Goal: Task Accomplishment & Management: Manage account settings

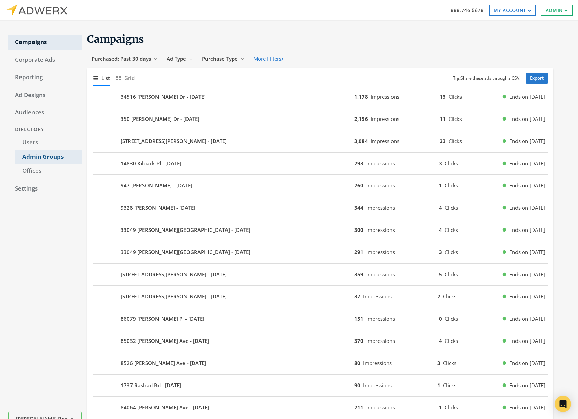
click at [48, 154] on link "Admin Groups" at bounding box center [48, 157] width 67 height 14
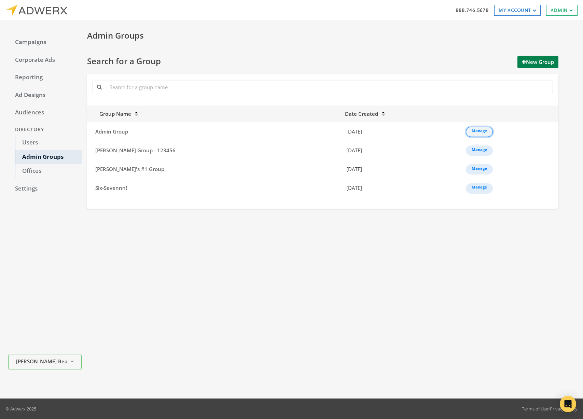
click at [466, 128] on link "Manage" at bounding box center [479, 132] width 27 height 10
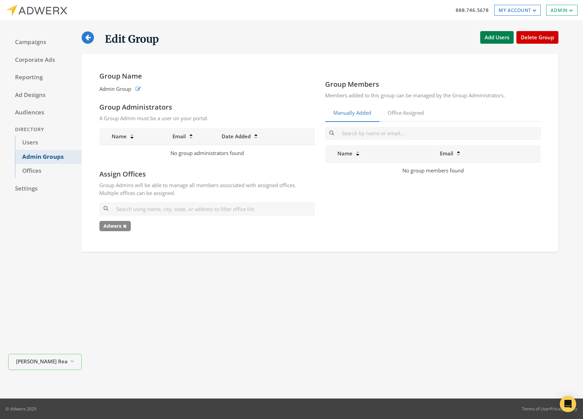
click at [63, 154] on link "Admin Groups" at bounding box center [48, 157] width 67 height 14
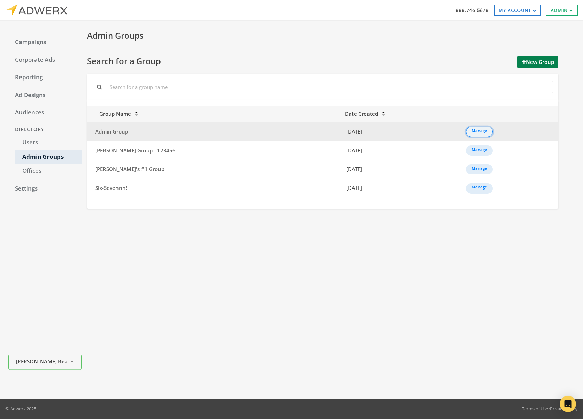
click at [466, 126] on td "Manage" at bounding box center [510, 131] width 97 height 19
click at [466, 131] on link "Manage" at bounding box center [479, 132] width 27 height 10
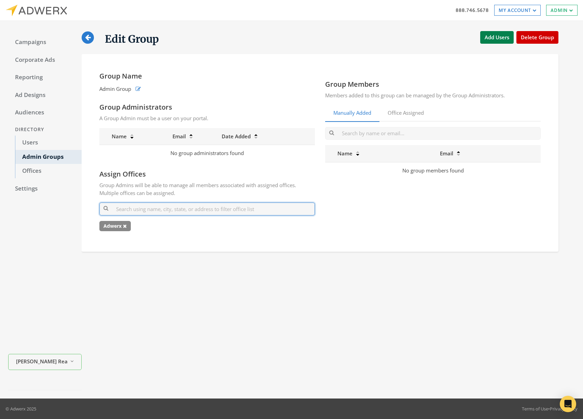
click at [175, 208] on input "text" at bounding box center [207, 209] width 216 height 13
click at [504, 39] on button "Add Users" at bounding box center [497, 37] width 33 height 13
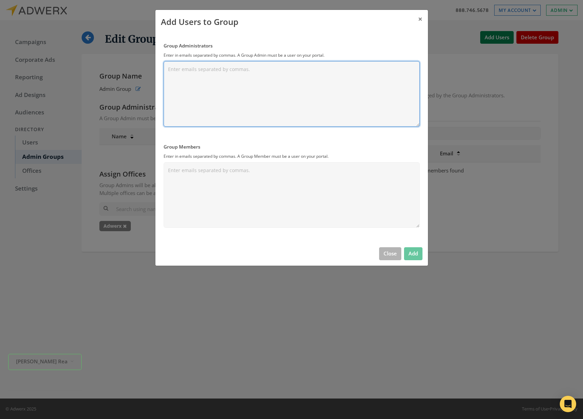
click at [261, 99] on textarea "Group Administrators" at bounding box center [292, 94] width 256 height 66
type textarea "[PERSON_NAME][EMAIL_ADDRESS][PERSON_NAME][DOMAIN_NAME]"
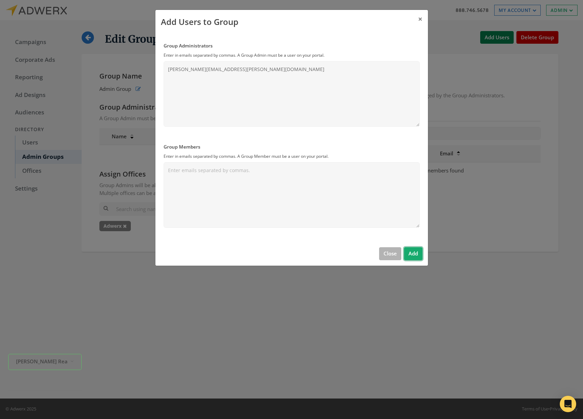
click at [411, 258] on button "Add" at bounding box center [413, 253] width 18 height 13
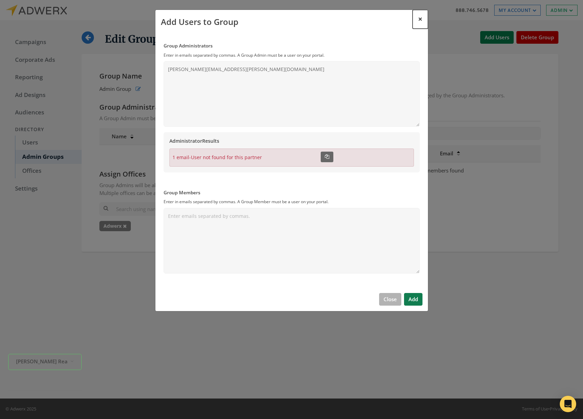
click at [424, 17] on button "×" at bounding box center [420, 19] width 15 height 19
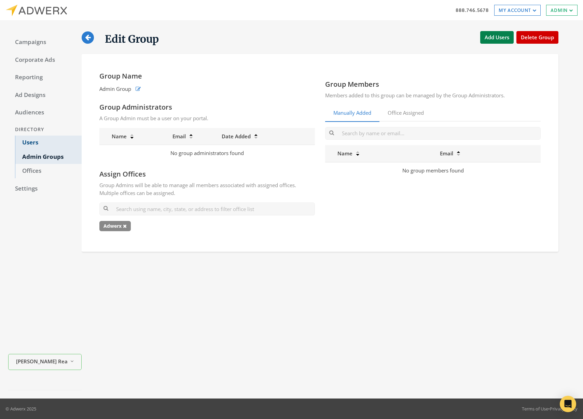
click at [42, 147] on link "Users" at bounding box center [48, 143] width 67 height 14
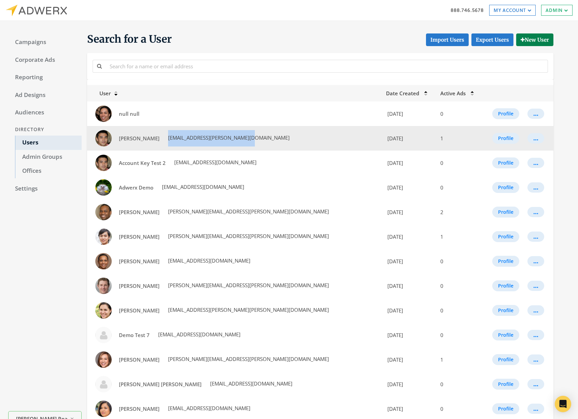
drag, startPoint x: 257, startPoint y: 140, endPoint x: 168, endPoint y: 142, distance: 89.2
click at [168, 142] on td "[PERSON_NAME] [EMAIL_ADDRESS][PERSON_NAME][DOMAIN_NAME]" at bounding box center [234, 138] width 295 height 25
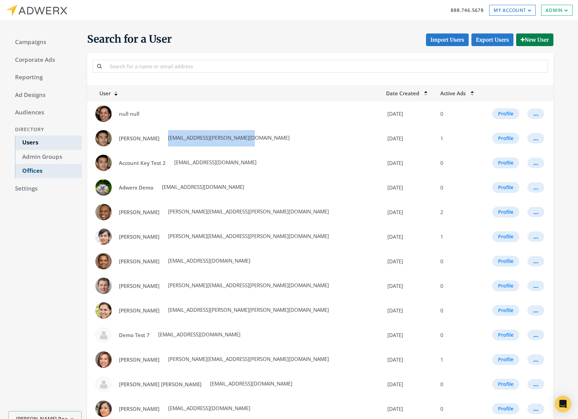
copy span "[EMAIL_ADDRESS][PERSON_NAME][DOMAIN_NAME]"
click at [55, 157] on link "Admin Groups" at bounding box center [48, 157] width 67 height 14
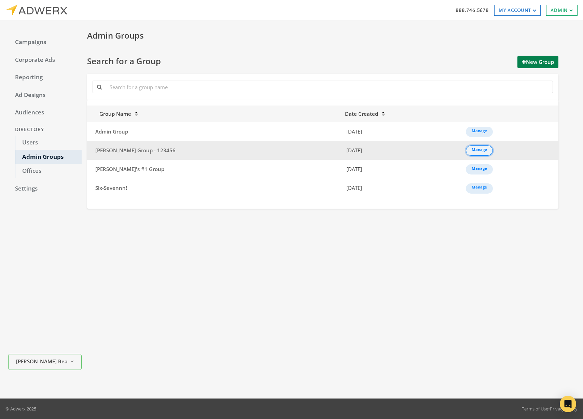
click at [469, 152] on link "Manage" at bounding box center [479, 151] width 27 height 10
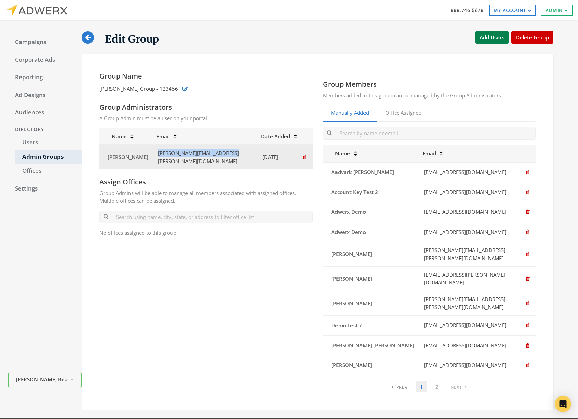
drag, startPoint x: 158, startPoint y: 154, endPoint x: 230, endPoint y: 157, distance: 71.8
click at [230, 157] on td "[PERSON_NAME][EMAIL_ADDRESS][PERSON_NAME][DOMAIN_NAME]" at bounding box center [204, 157] width 105 height 25
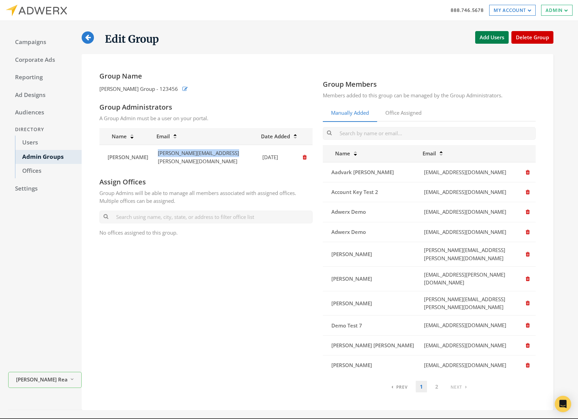
copy td "[PERSON_NAME][EMAIL_ADDRESS][PERSON_NAME][DOMAIN_NAME]"
drag, startPoint x: 49, startPoint y: 142, endPoint x: 49, endPoint y: 131, distance: 11.6
click at [49, 142] on link "Users" at bounding box center [48, 143] width 67 height 14
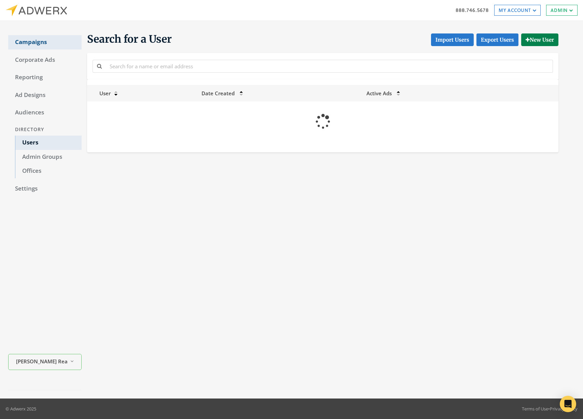
click at [24, 41] on link "Campaigns" at bounding box center [44, 42] width 73 height 14
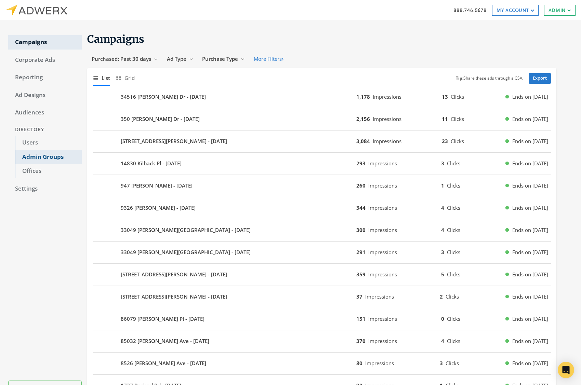
click at [45, 155] on link "Admin Groups" at bounding box center [48, 157] width 67 height 14
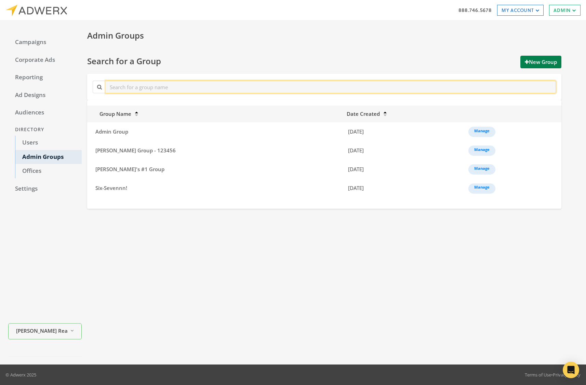
click at [137, 90] on input "text" at bounding box center [331, 87] width 450 height 13
type input "admin"
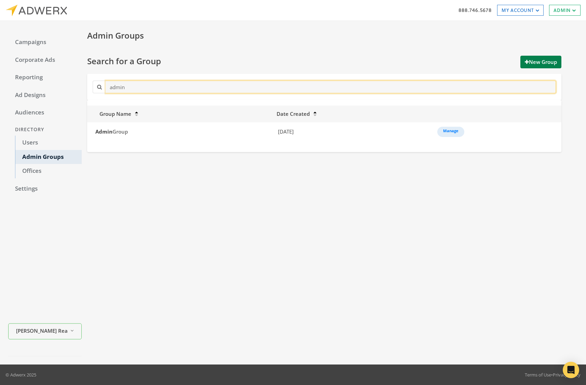
drag, startPoint x: 93, startPoint y: 86, endPoint x: 98, endPoint y: 90, distance: 6.0
click at [92, 86] on div "admin" at bounding box center [324, 87] width 467 height 13
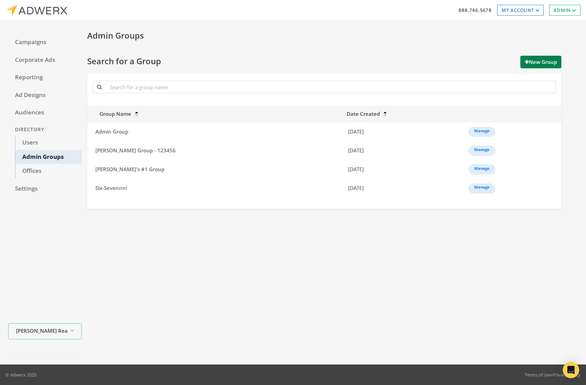
click at [297, 284] on div "Admin Groups Search for a Group New Group Group Name Date Created Admin Group […" at bounding box center [330, 192] width 496 height 327
click at [542, 64] on button "New Group" at bounding box center [540, 62] width 41 height 13
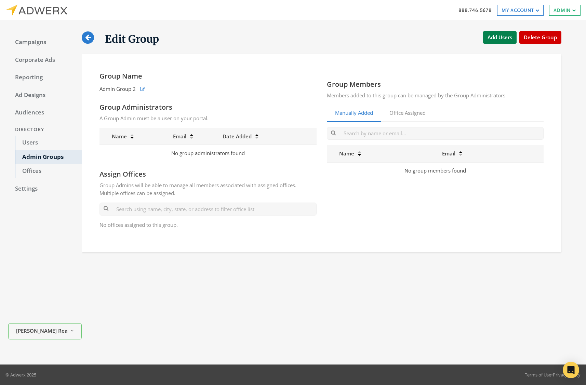
click at [87, 37] on icon at bounding box center [87, 37] width 5 height 6
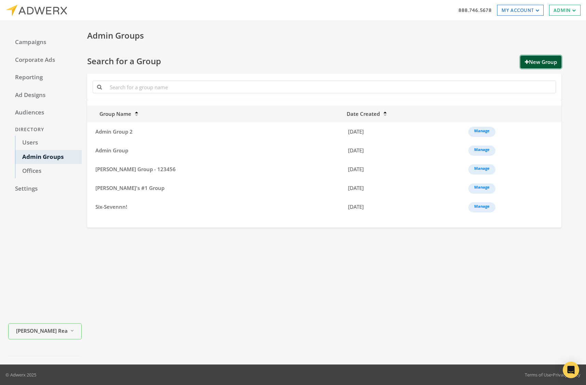
click at [552, 66] on button "New Group" at bounding box center [540, 62] width 41 height 13
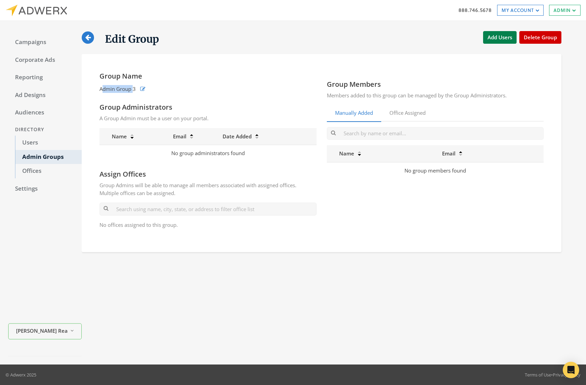
drag, startPoint x: 103, startPoint y: 89, endPoint x: 134, endPoint y: 89, distance: 31.1
click at [134, 89] on span "Admin Group 3" at bounding box center [117, 89] width 36 height 8
click at [88, 39] on icon at bounding box center [87, 37] width 5 height 6
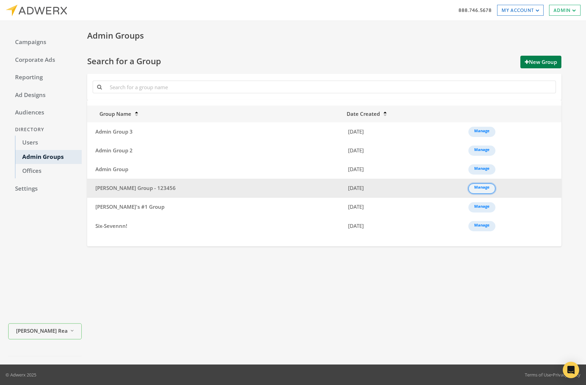
click at [468, 187] on link "Manage" at bounding box center [481, 189] width 27 height 10
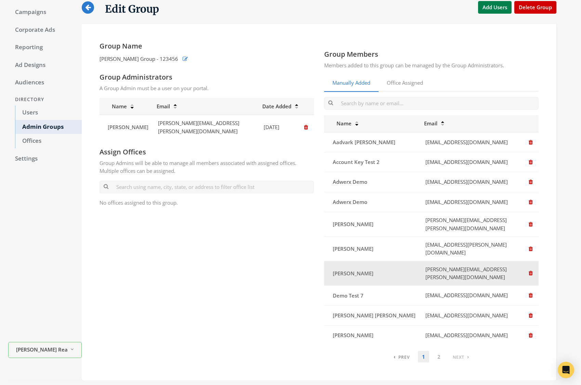
scroll to position [34, 0]
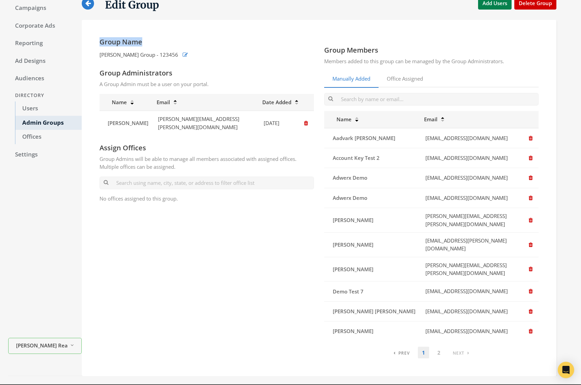
drag, startPoint x: 98, startPoint y: 40, endPoint x: 171, endPoint y: 42, distance: 72.8
click at [171, 41] on div "Group Name [PERSON_NAME] Group - 123456 Group Administrators A Group Admin must…" at bounding box center [206, 198] width 225 height 321
drag, startPoint x: 110, startPoint y: 74, endPoint x: 177, endPoint y: 78, distance: 67.8
click at [173, 75] on h4 "Group Administrators" at bounding box center [206, 73] width 214 height 9
drag, startPoint x: 104, startPoint y: 143, endPoint x: 165, endPoint y: 140, distance: 61.9
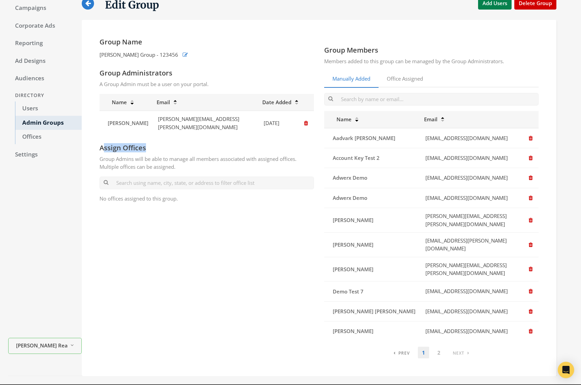
click at [161, 144] on h4 "Assign Offices" at bounding box center [206, 148] width 214 height 9
drag, startPoint x: 341, startPoint y: 53, endPoint x: 387, endPoint y: 52, distance: 46.2
click at [387, 52] on h4 "Group Members" at bounding box center [431, 50] width 214 height 9
click at [181, 51] on button "button" at bounding box center [185, 54] width 9 height 11
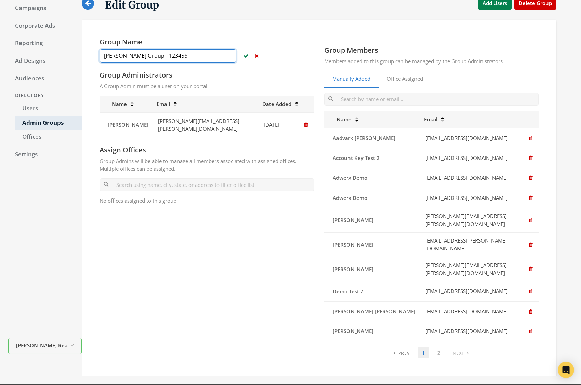
click at [185, 58] on input "[PERSON_NAME] Group - 123456" at bounding box center [167, 55] width 137 height 13
type input "[PERSON_NAME] Group - 1234567"
click at [246, 57] on icon "button" at bounding box center [245, 55] width 5 height 5
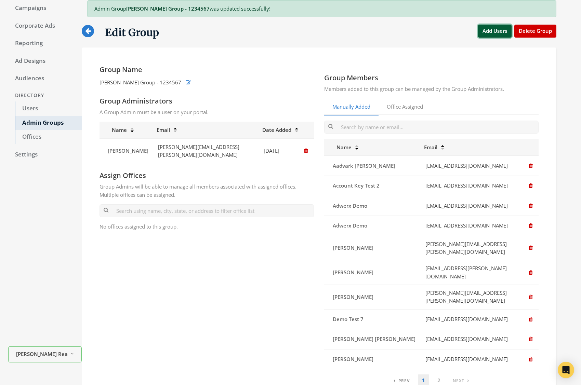
click at [495, 35] on button "Add Users" at bounding box center [494, 31] width 33 height 13
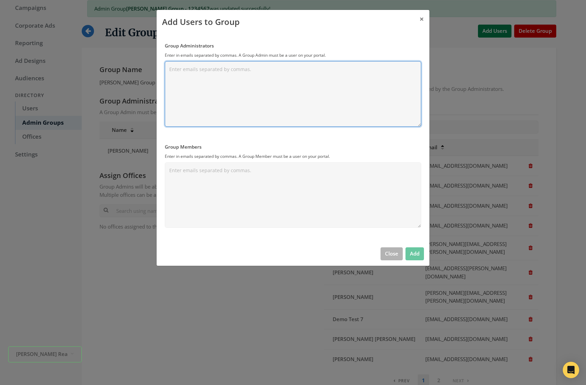
click at [208, 89] on textarea "Group Administrators" at bounding box center [293, 94] width 256 height 66
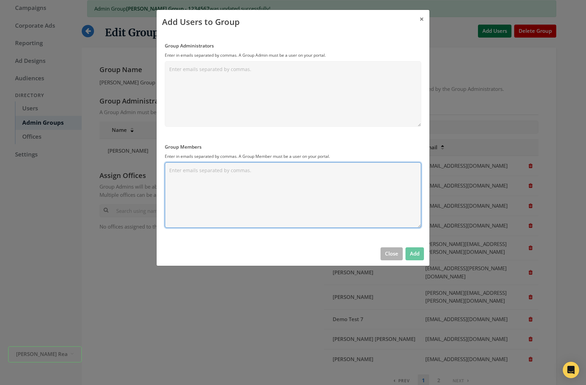
click at [211, 171] on textarea "Group Members" at bounding box center [293, 195] width 256 height 66
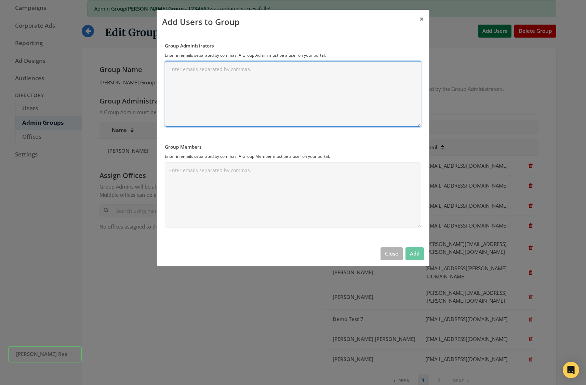
click at [258, 76] on textarea "Group Administrators" at bounding box center [293, 94] width 256 height 66
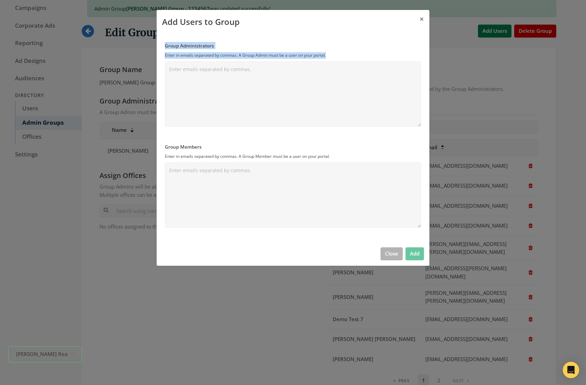
drag, startPoint x: 163, startPoint y: 43, endPoint x: 348, endPoint y: 56, distance: 185.0
click at [348, 56] on div "Group Administrators Enter in emails separated by commas. A Group Admin must be…" at bounding box center [293, 138] width 273 height 208
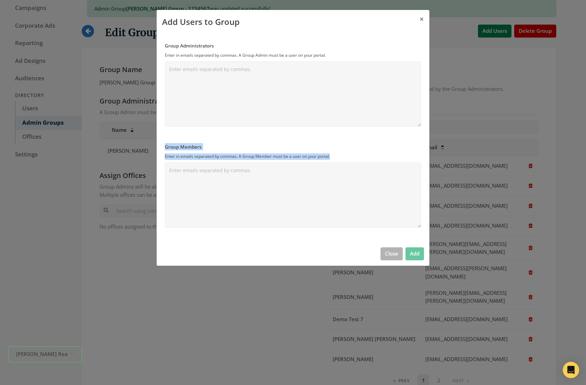
drag, startPoint x: 166, startPoint y: 149, endPoint x: 356, endPoint y: 155, distance: 190.5
click at [356, 155] on div "Group Administrators Enter in emails separated by commas. A Group Admin must be…" at bounding box center [293, 138] width 273 height 208
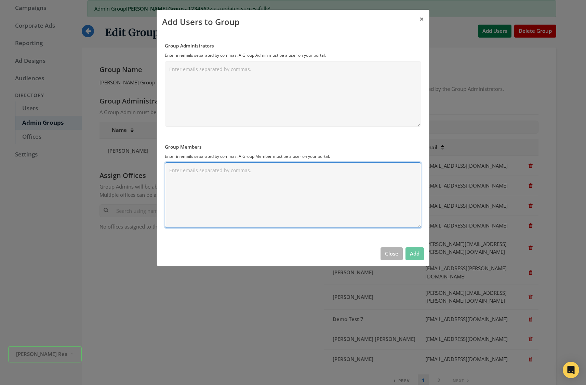
click at [329, 201] on textarea "Group Members" at bounding box center [293, 195] width 256 height 66
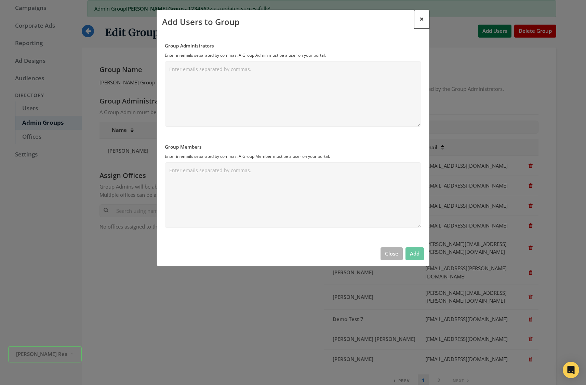
click at [422, 17] on span "×" at bounding box center [421, 19] width 4 height 11
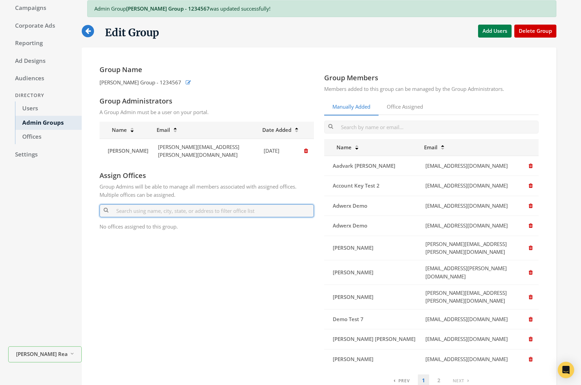
click at [130, 207] on input "text" at bounding box center [206, 210] width 214 height 13
type input "adwe"
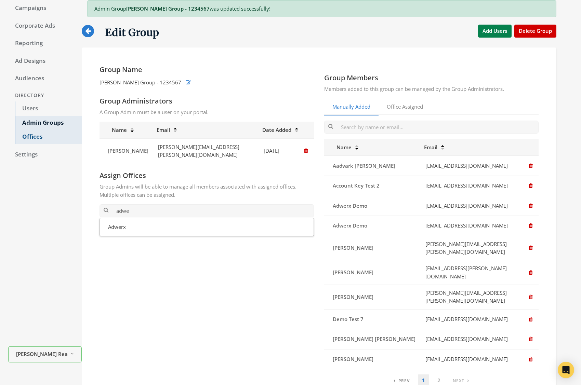
click at [49, 138] on link "Offices" at bounding box center [48, 137] width 67 height 14
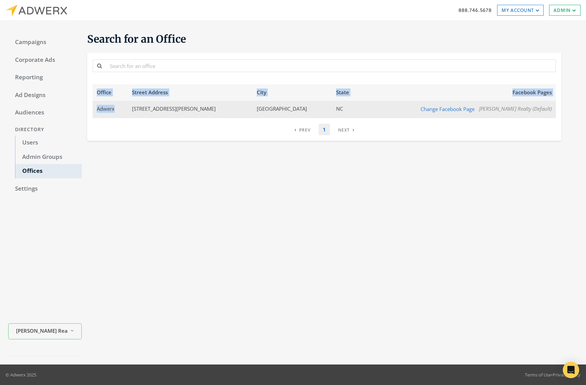
drag, startPoint x: 92, startPoint y: 109, endPoint x: 225, endPoint y: 112, distance: 133.3
click at [121, 109] on div "Office Street Address City State Facebook Pages Adwerx [STREET_ADDRESS][PERSON_…" at bounding box center [324, 110] width 474 height 62
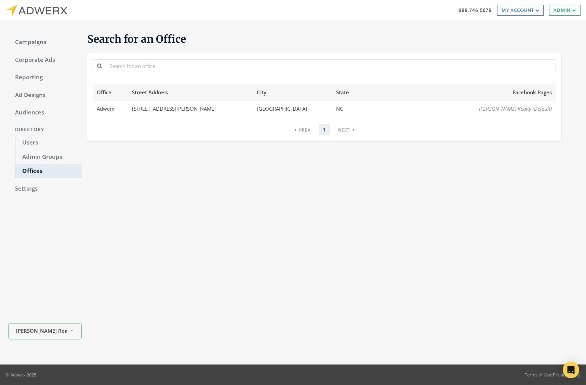
click at [222, 137] on div "Office Street Address City State Facebook Pages Adwerx [STREET_ADDRESS][PERSON_…" at bounding box center [324, 110] width 474 height 62
click at [47, 157] on link "Admin Groups" at bounding box center [48, 157] width 67 height 14
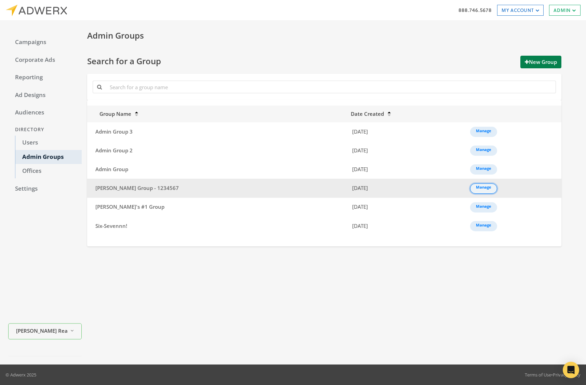
click at [470, 186] on link "Manage" at bounding box center [483, 189] width 27 height 10
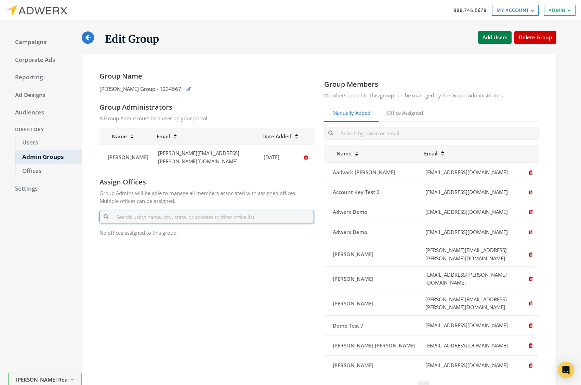
click at [154, 214] on input "text" at bounding box center [206, 217] width 214 height 13
type input "adwe"
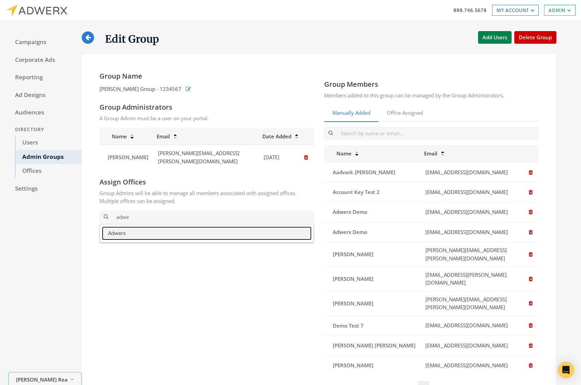
click at [132, 227] on button "Adwerx" at bounding box center [207, 233] width 208 height 12
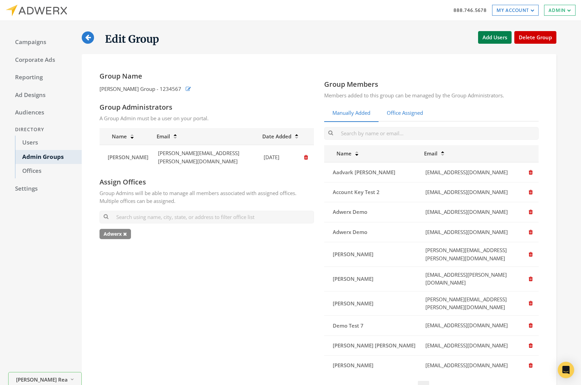
click at [417, 114] on link "Office Assigned" at bounding box center [404, 113] width 53 height 17
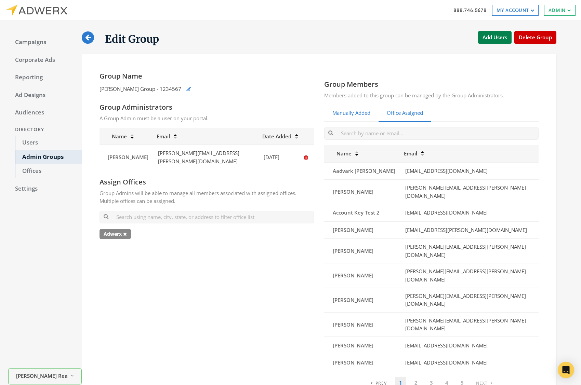
click at [359, 117] on link "Manually Added" at bounding box center [351, 113] width 54 height 17
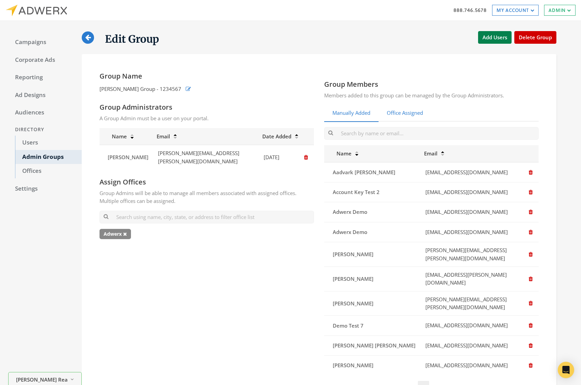
click at [402, 116] on link "Office Assigned" at bounding box center [404, 113] width 53 height 17
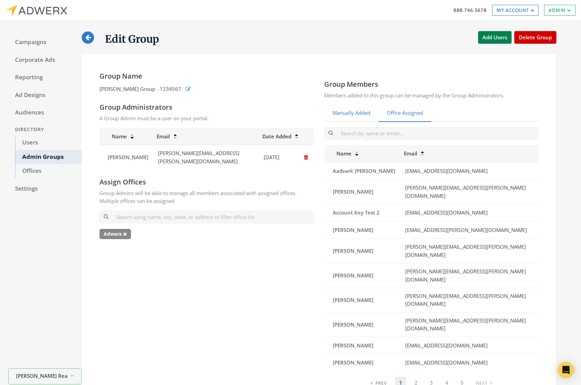
click at [367, 114] on link "Manually Added" at bounding box center [351, 113] width 54 height 17
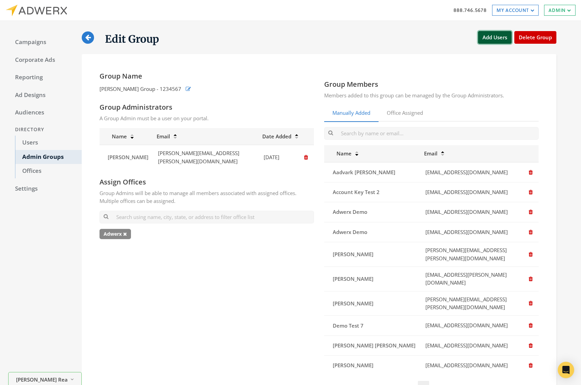
click at [482, 40] on button "Add Users" at bounding box center [494, 37] width 33 height 13
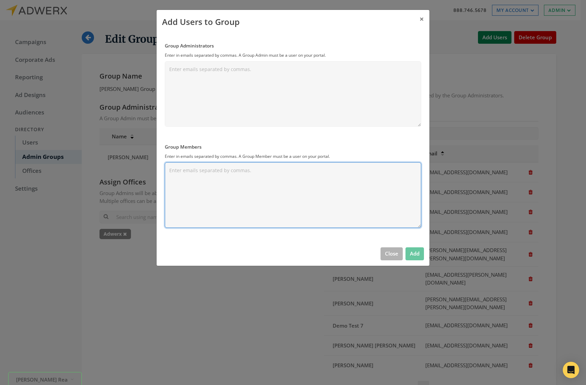
click at [247, 214] on textarea "Group Members" at bounding box center [293, 195] width 256 height 66
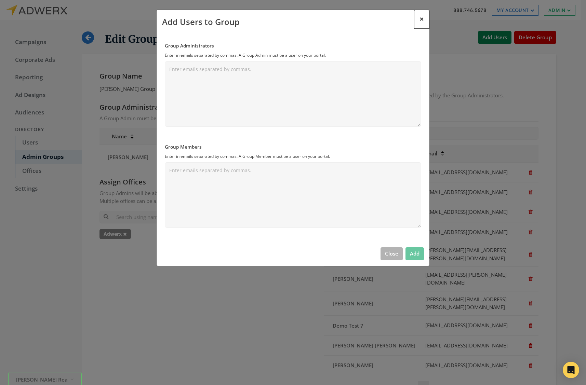
click at [425, 20] on button "×" at bounding box center [421, 19] width 15 height 19
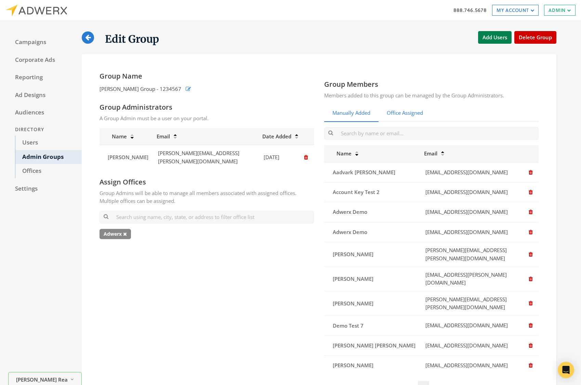
click at [399, 112] on link "Office Assigned" at bounding box center [404, 113] width 53 height 17
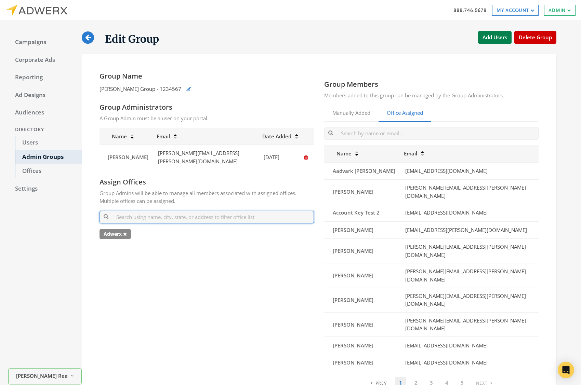
click at [129, 214] on input "text" at bounding box center [206, 217] width 214 height 13
click at [361, 116] on link "Manually Added" at bounding box center [351, 113] width 54 height 17
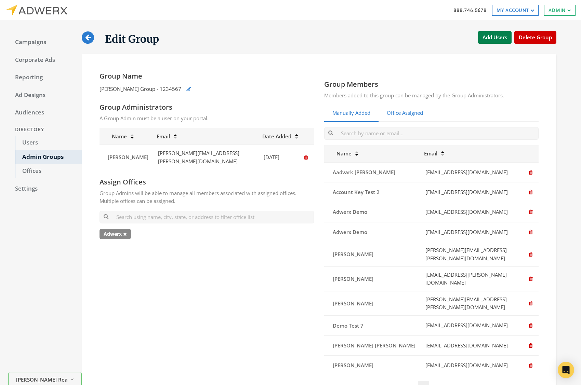
click at [397, 113] on link "Office Assigned" at bounding box center [404, 113] width 53 height 17
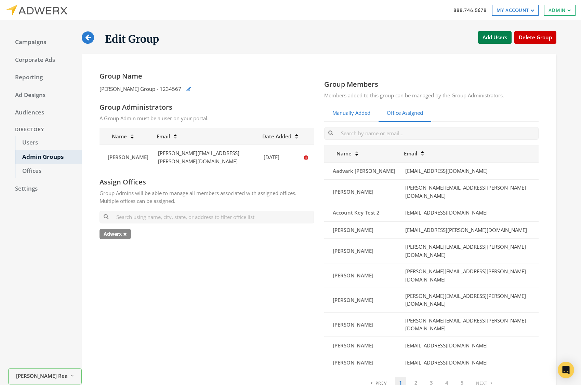
click at [364, 113] on link "Manually Added" at bounding box center [351, 113] width 54 height 17
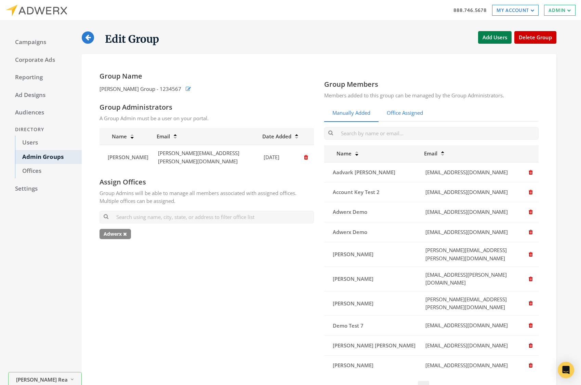
click at [392, 113] on link "Office Assigned" at bounding box center [404, 113] width 53 height 17
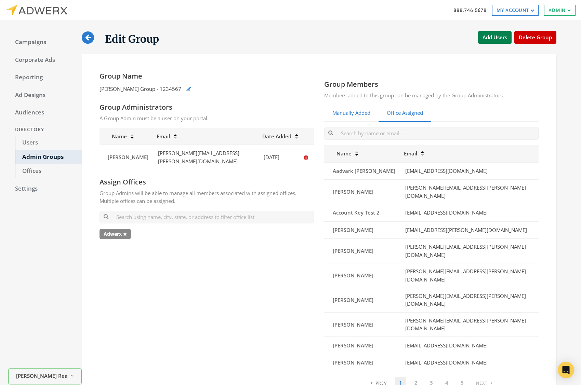
click at [336, 117] on link "Manually Added" at bounding box center [351, 113] width 54 height 17
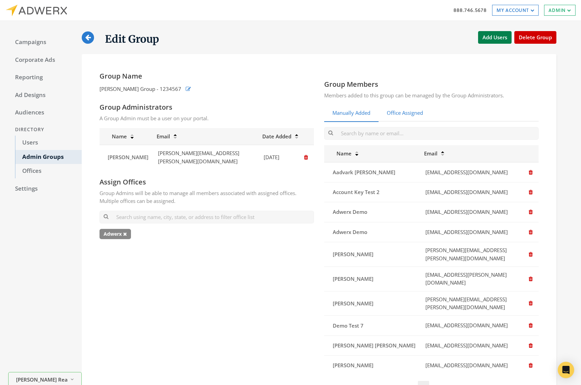
click at [399, 117] on link "Office Assigned" at bounding box center [404, 113] width 53 height 17
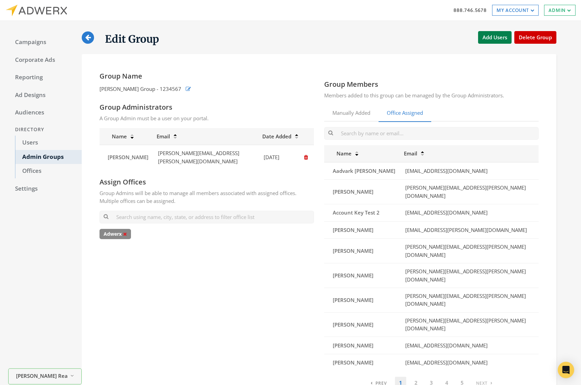
click at [126, 232] on icon at bounding box center [125, 234] width 4 height 5
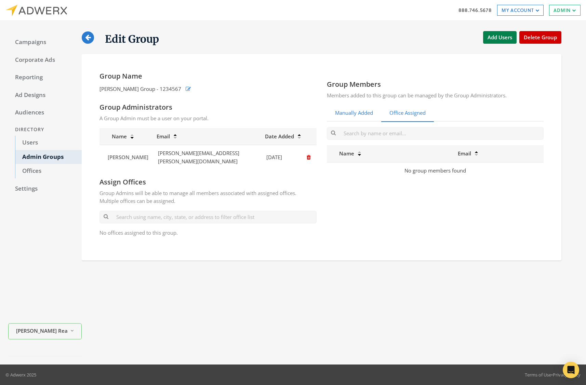
click at [352, 114] on link "Manually Added" at bounding box center [354, 113] width 54 height 17
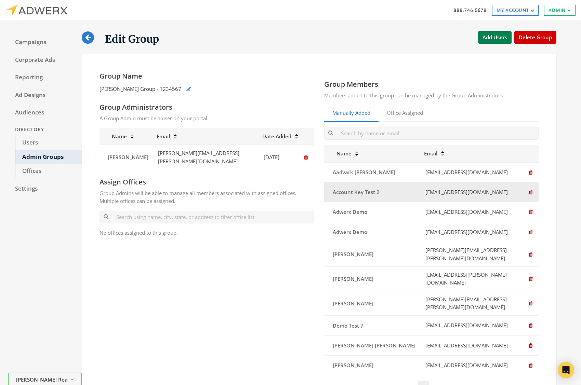
click at [532, 192] on icon "button" at bounding box center [530, 192] width 4 height 5
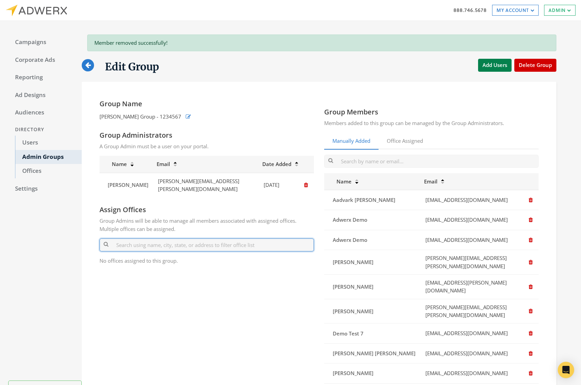
click at [211, 241] on input "text" at bounding box center [206, 245] width 214 height 13
type input "adwe"
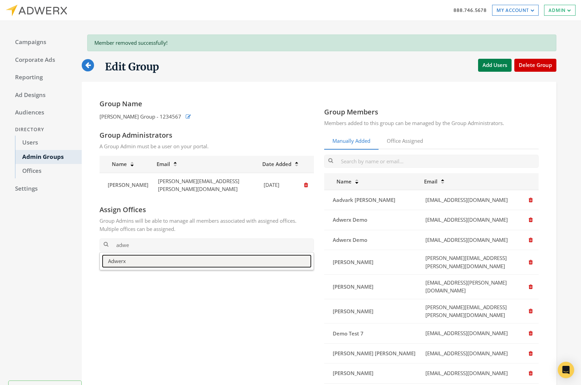
click at [179, 259] on button "Adwerx" at bounding box center [207, 261] width 208 height 12
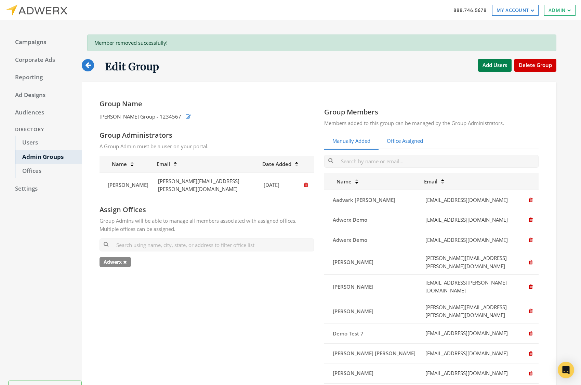
click at [414, 145] on link "Office Assigned" at bounding box center [404, 141] width 53 height 17
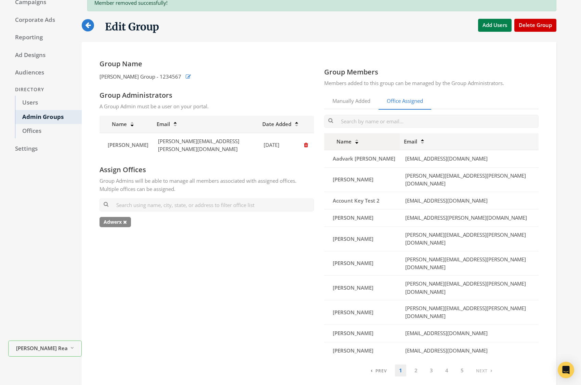
scroll to position [42, 0]
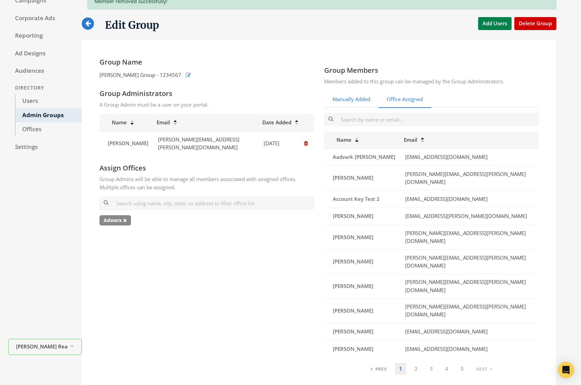
click at [353, 96] on link "Manually Added" at bounding box center [351, 99] width 54 height 17
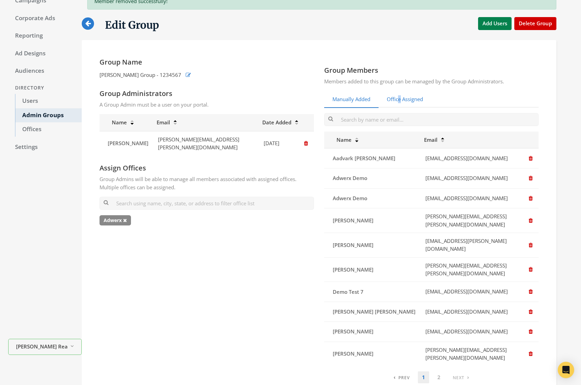
click at [401, 100] on link "Office Assigned" at bounding box center [404, 99] width 53 height 17
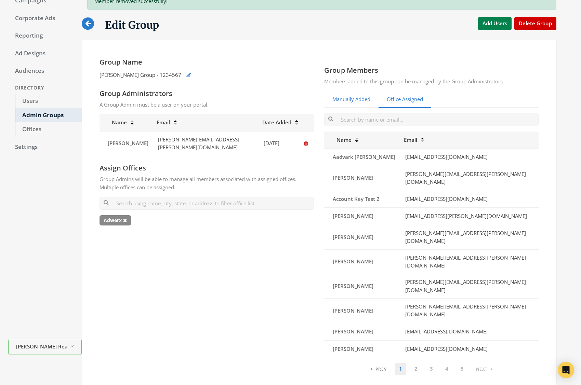
click at [353, 102] on link "Manually Added" at bounding box center [351, 99] width 54 height 17
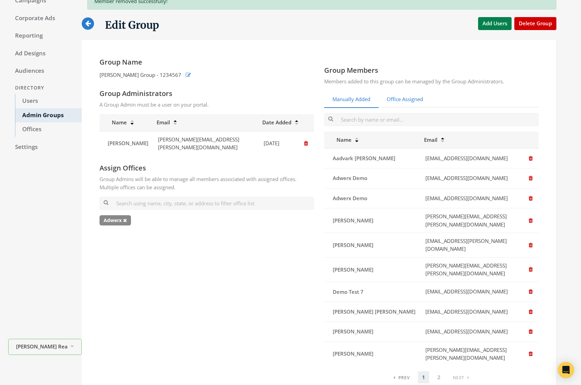
click at [408, 100] on link "Office Assigned" at bounding box center [404, 99] width 53 height 17
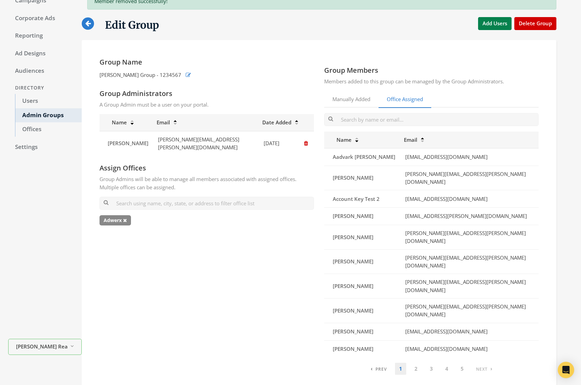
click at [507, 80] on p "Members added to this group can be managed by the Group Administrators." at bounding box center [431, 82] width 214 height 8
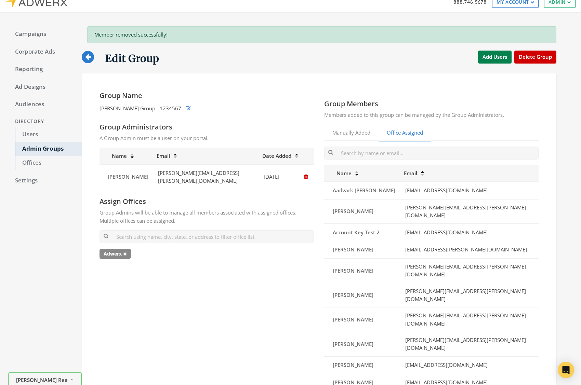
scroll to position [8, 0]
click at [485, 61] on button "Add Users" at bounding box center [494, 57] width 33 height 13
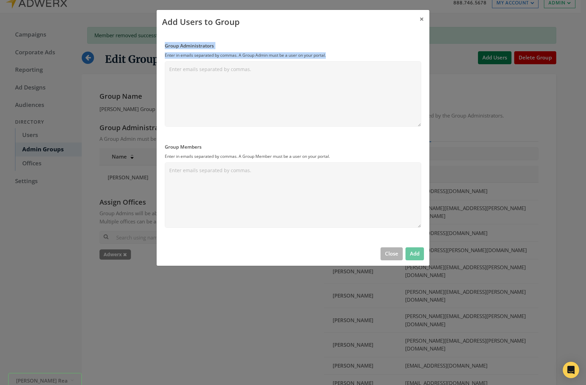
drag, startPoint x: 164, startPoint y: 45, endPoint x: 346, endPoint y: 55, distance: 182.4
click at [346, 55] on div "Group Administrators Enter in emails separated by commas. A Group Admin must be…" at bounding box center [293, 138] width 273 height 208
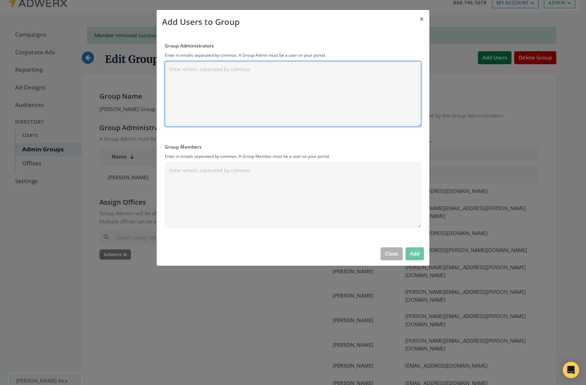
click at [245, 93] on textarea "Group Administrators" at bounding box center [293, 94] width 256 height 66
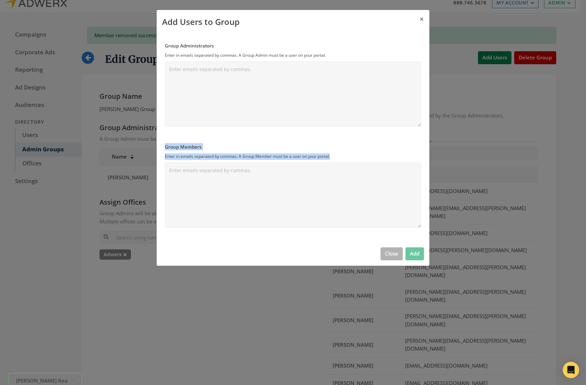
drag, startPoint x: 167, startPoint y: 149, endPoint x: 346, endPoint y: 156, distance: 178.5
click at [346, 156] on div "Group Members Enter in emails separated by commas. A Group Member must be a use…" at bounding box center [293, 185] width 256 height 85
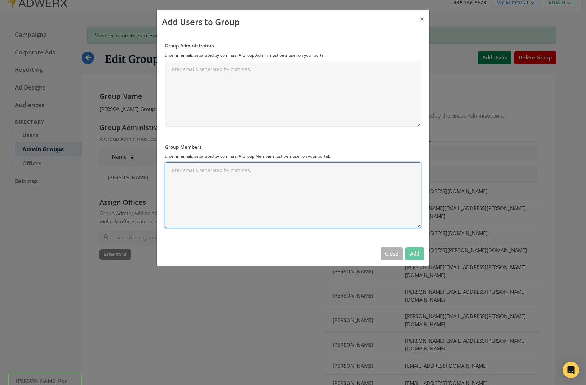
click at [194, 197] on textarea "Group Members" at bounding box center [293, 195] width 256 height 66
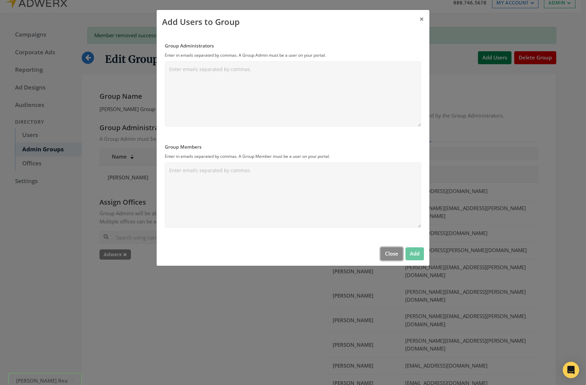
click at [397, 252] on button "Close" at bounding box center [391, 253] width 22 height 13
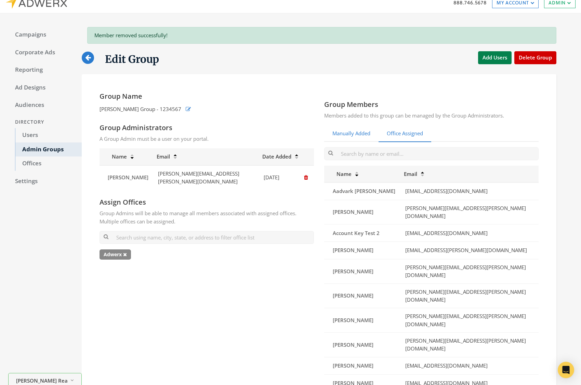
drag, startPoint x: 346, startPoint y: 136, endPoint x: 357, endPoint y: 137, distance: 11.4
click at [346, 136] on link "Manually Added" at bounding box center [351, 133] width 54 height 17
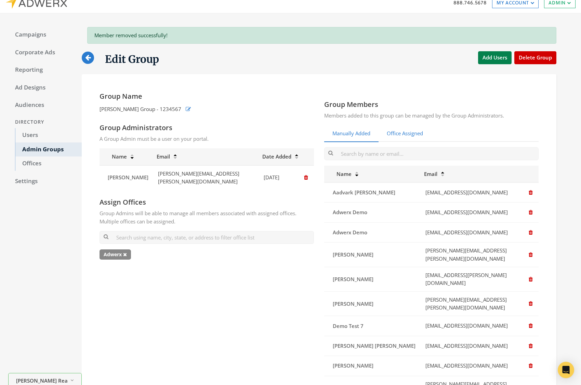
click at [395, 130] on link "Office Assigned" at bounding box center [404, 133] width 53 height 17
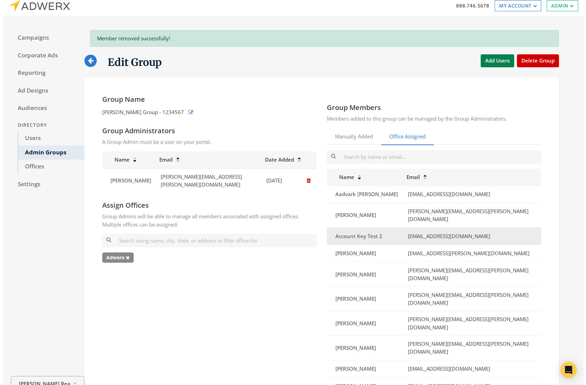
scroll to position [0, 0]
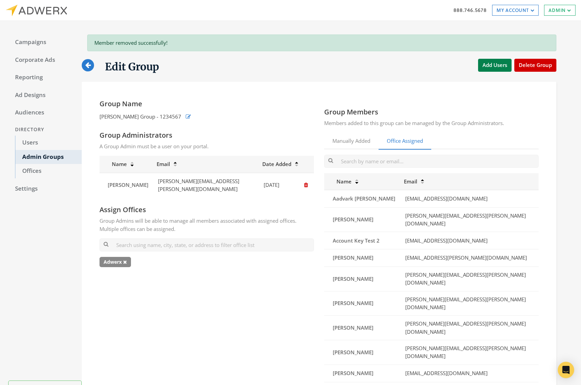
click at [94, 61] on div "Edit Group" at bounding box center [120, 65] width 77 height 17
click at [91, 62] on link at bounding box center [88, 65] width 12 height 12
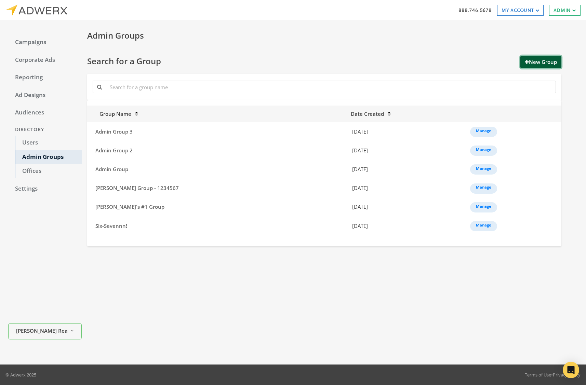
click at [540, 64] on button "New Group" at bounding box center [540, 62] width 41 height 13
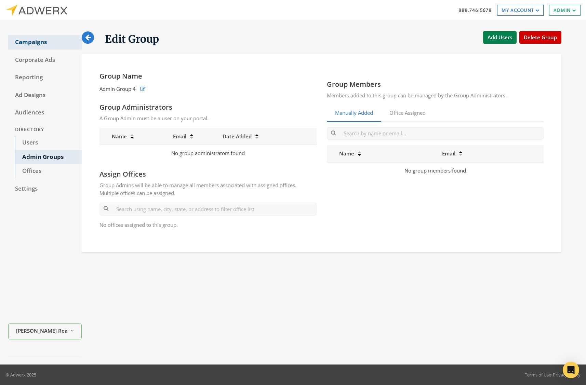
click at [80, 42] on link "Campaigns" at bounding box center [44, 42] width 73 height 14
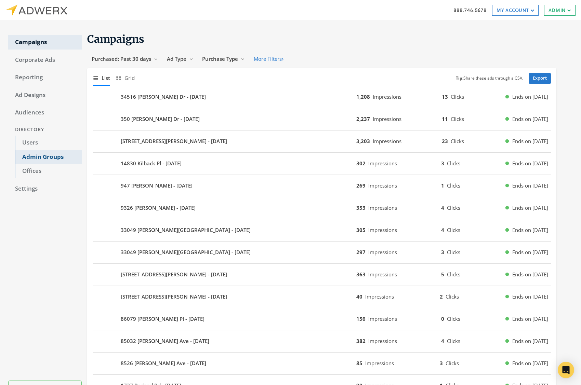
click at [36, 160] on link "Admin Groups" at bounding box center [48, 157] width 67 height 14
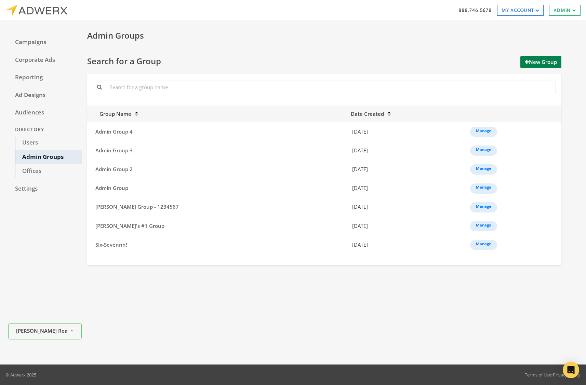
click at [88, 285] on div "Admin Groups Search for a Group New Group Group Name Date Created Admin Group 4…" at bounding box center [330, 192] width 496 height 327
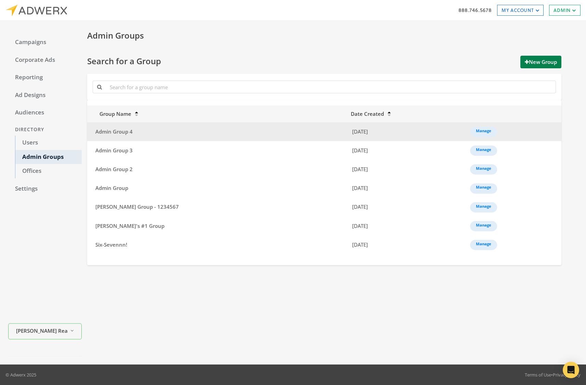
click at [162, 126] on td "Admin Group 4" at bounding box center [216, 131] width 259 height 19
